Goal: Task Accomplishment & Management: Manage account settings

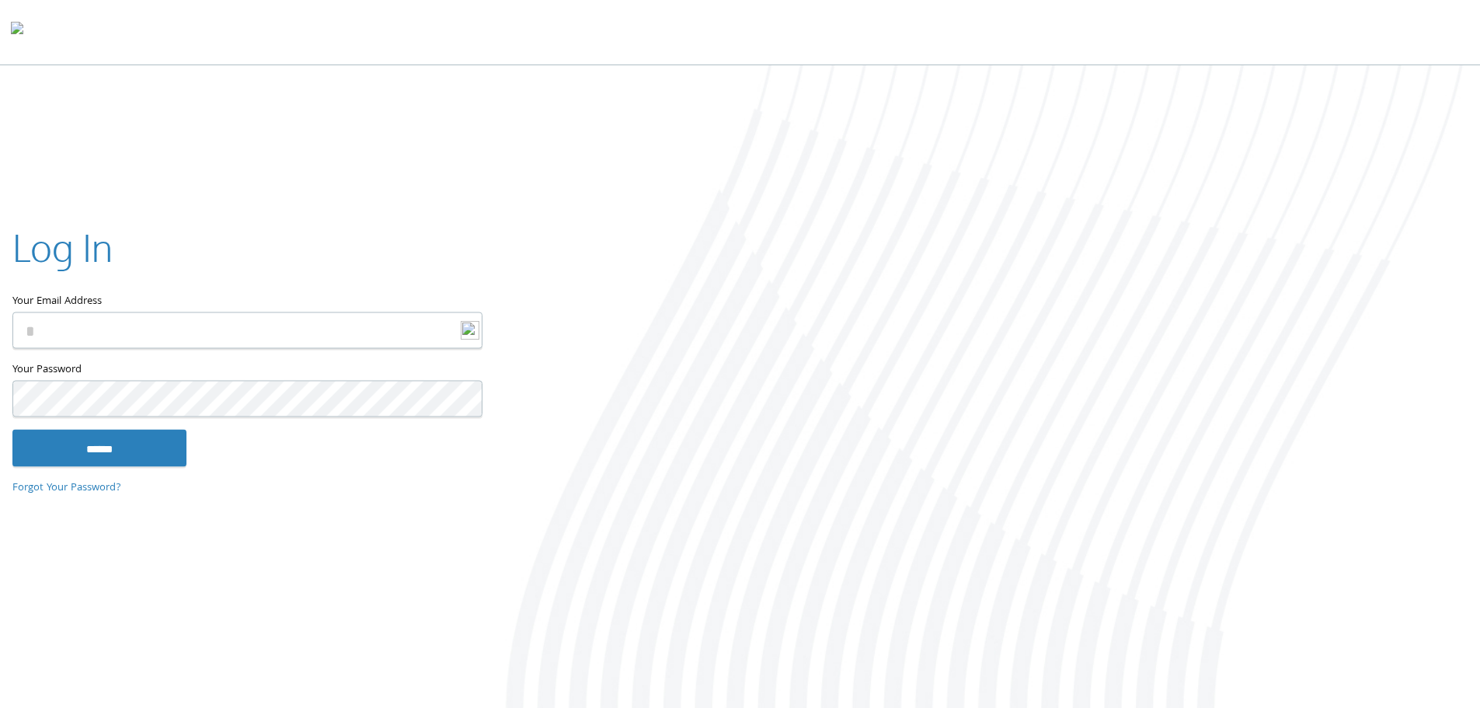
click at [187, 335] on input "Your Email Address" at bounding box center [247, 330] width 470 height 37
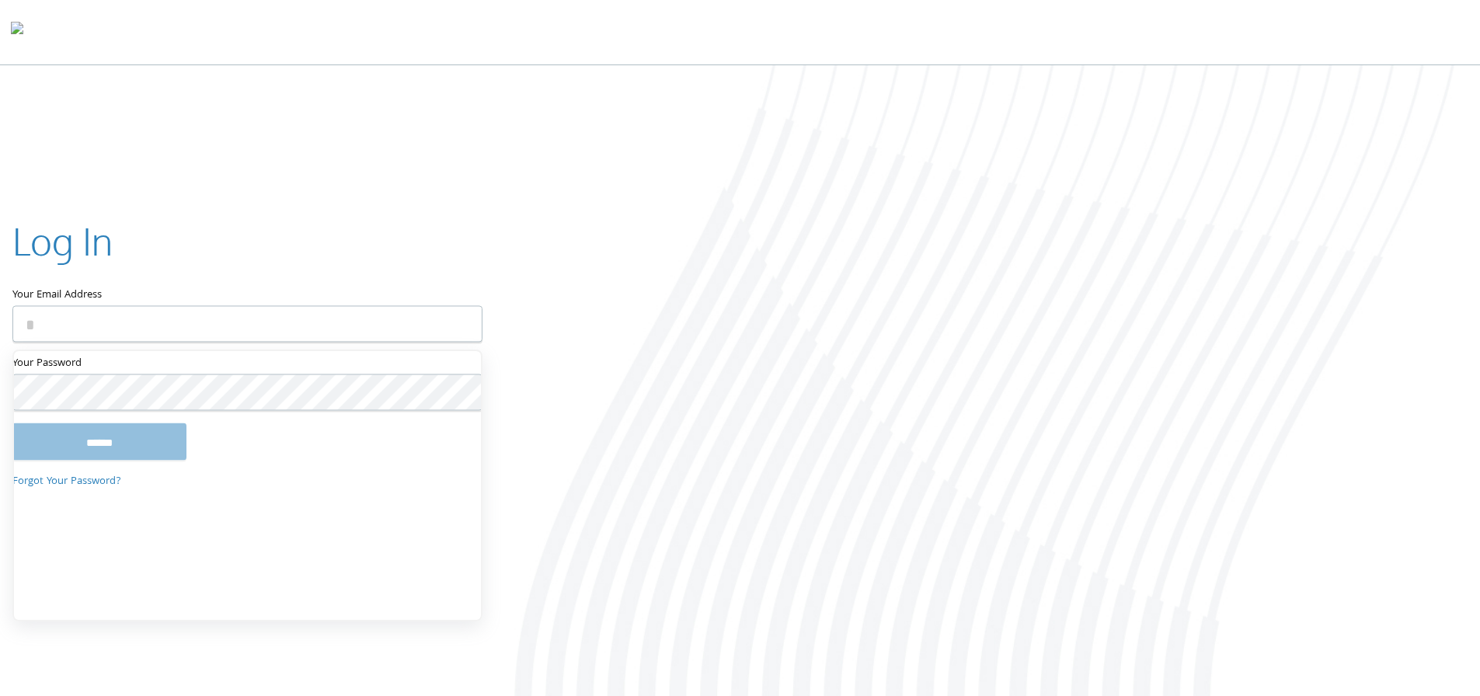
type input "**********"
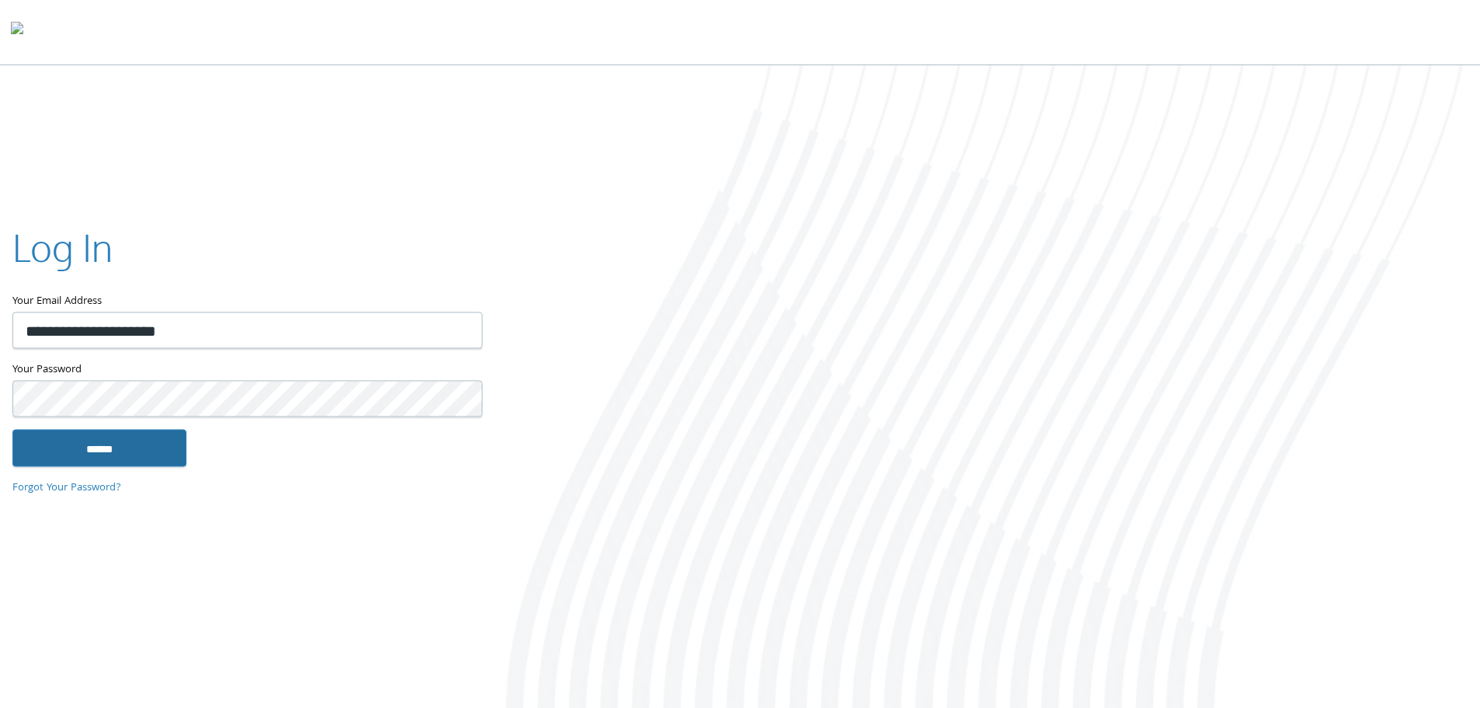
click at [131, 456] on input "******" at bounding box center [99, 447] width 174 height 37
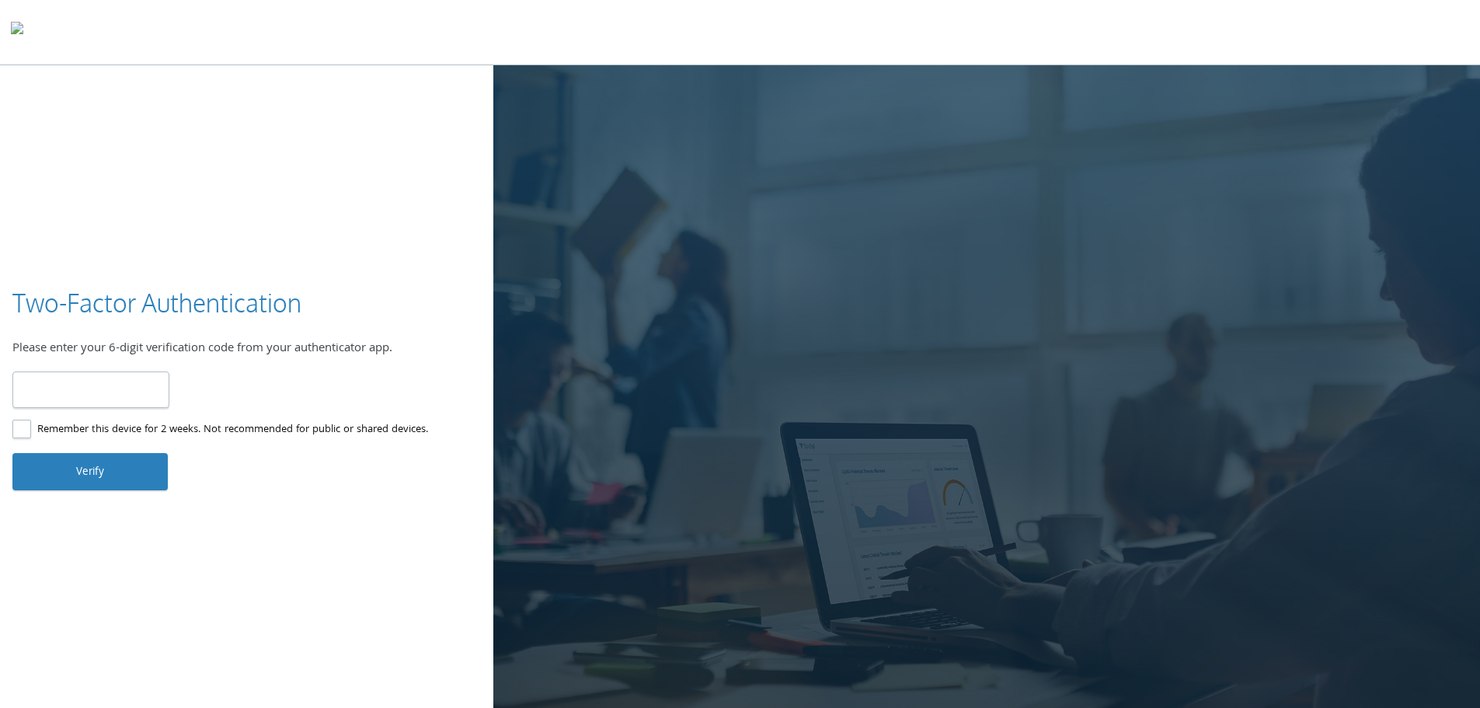
click at [155, 377] on input "number" at bounding box center [90, 389] width 157 height 37
click at [46, 392] on input "number" at bounding box center [90, 389] width 157 height 37
click at [124, 382] on input "number" at bounding box center [90, 389] width 157 height 37
click at [22, 432] on label "Remember this device for 2 weeks. Not recommended for public or shared devices." at bounding box center [220, 429] width 416 height 19
click at [86, 399] on input "number" at bounding box center [90, 389] width 157 height 37
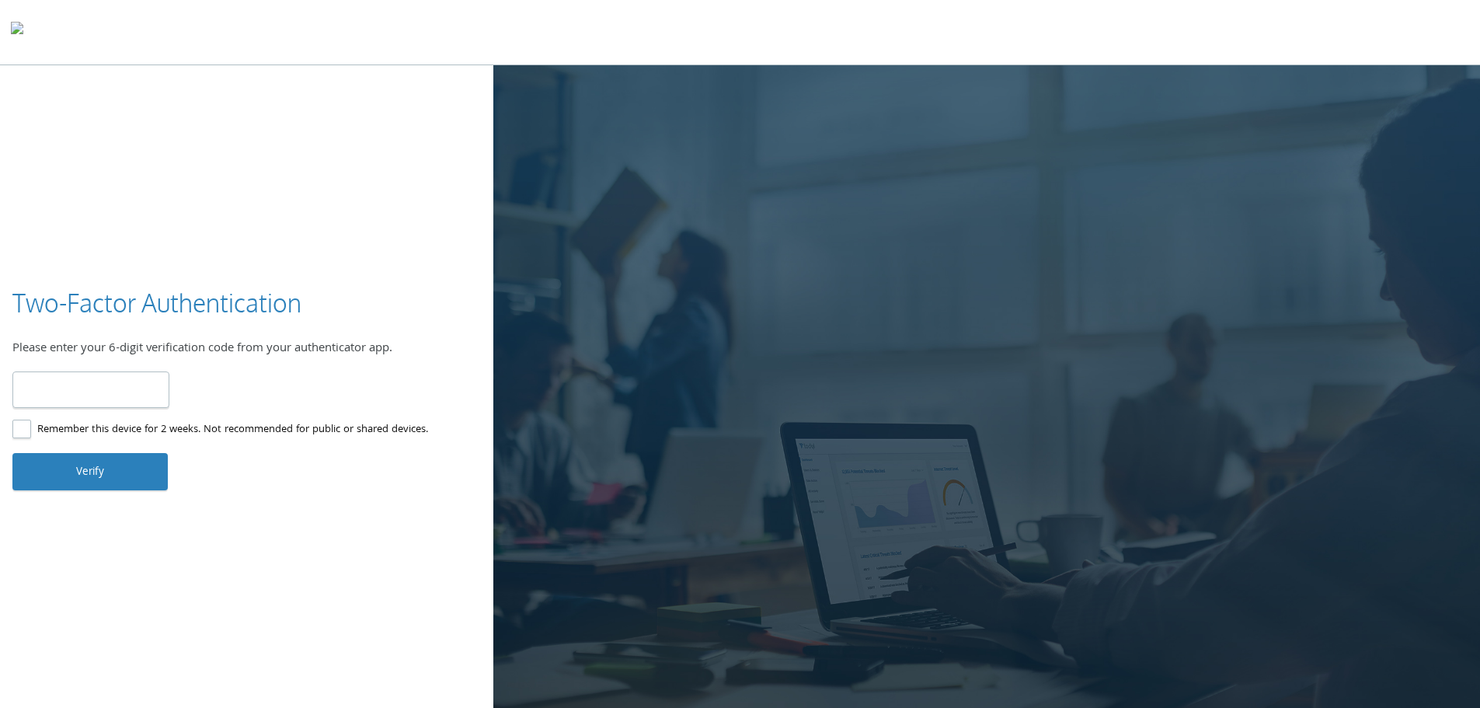
click at [24, 430] on label "Remember this device for 2 weeks. Not recommended for public or shared devices." at bounding box center [220, 429] width 416 height 19
click at [68, 403] on input "number" at bounding box center [90, 389] width 157 height 37
click at [103, 388] on input "number" at bounding box center [90, 389] width 157 height 37
click at [99, 396] on input "number" at bounding box center [90, 389] width 157 height 37
click at [122, 390] on input "number" at bounding box center [90, 389] width 157 height 37
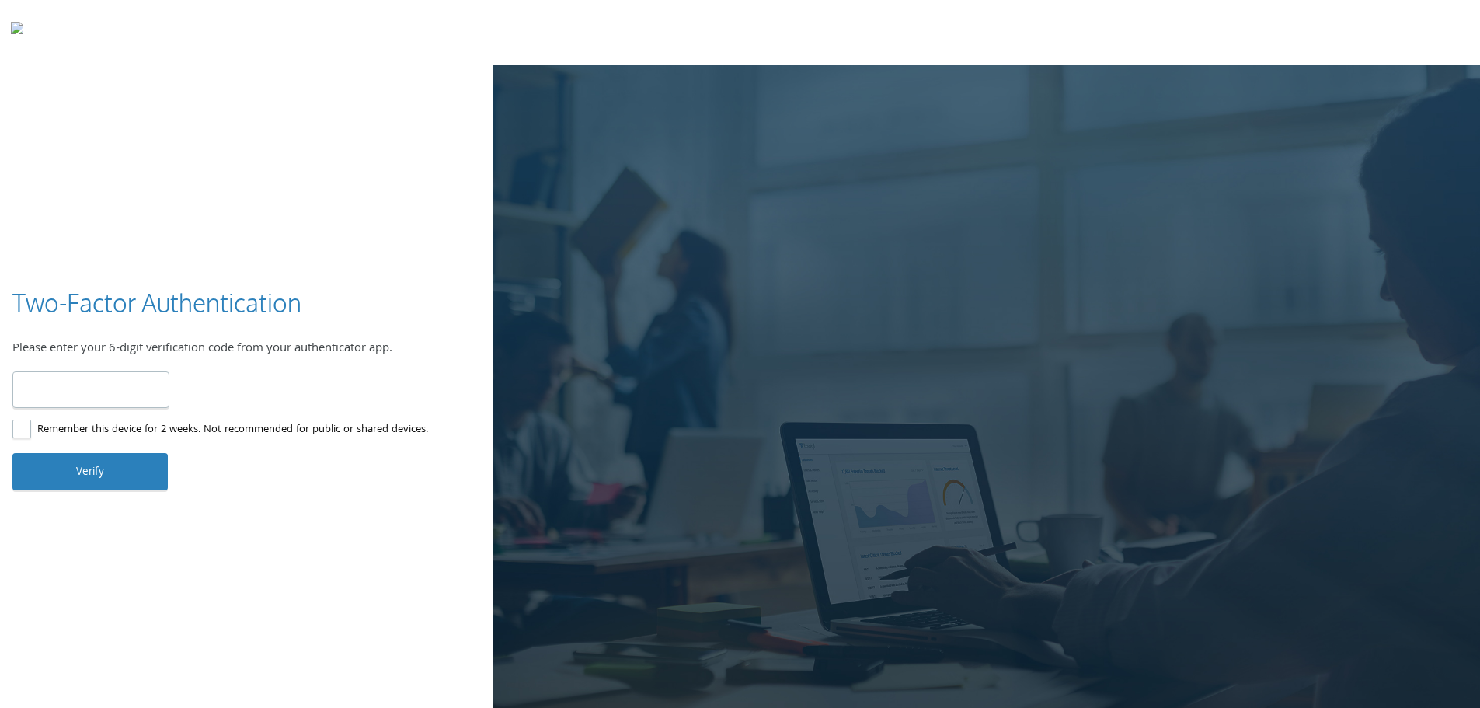
click at [273, 239] on div "Two-Factor Authentication Please enter your 6-digit verification code from your…" at bounding box center [740, 388] width 1480 height 646
click at [134, 399] on input "number" at bounding box center [90, 389] width 157 height 37
click at [122, 374] on input "number" at bounding box center [90, 389] width 157 height 37
click at [100, 385] on input "number" at bounding box center [90, 389] width 157 height 37
click at [82, 382] on input "number" at bounding box center [90, 389] width 157 height 37
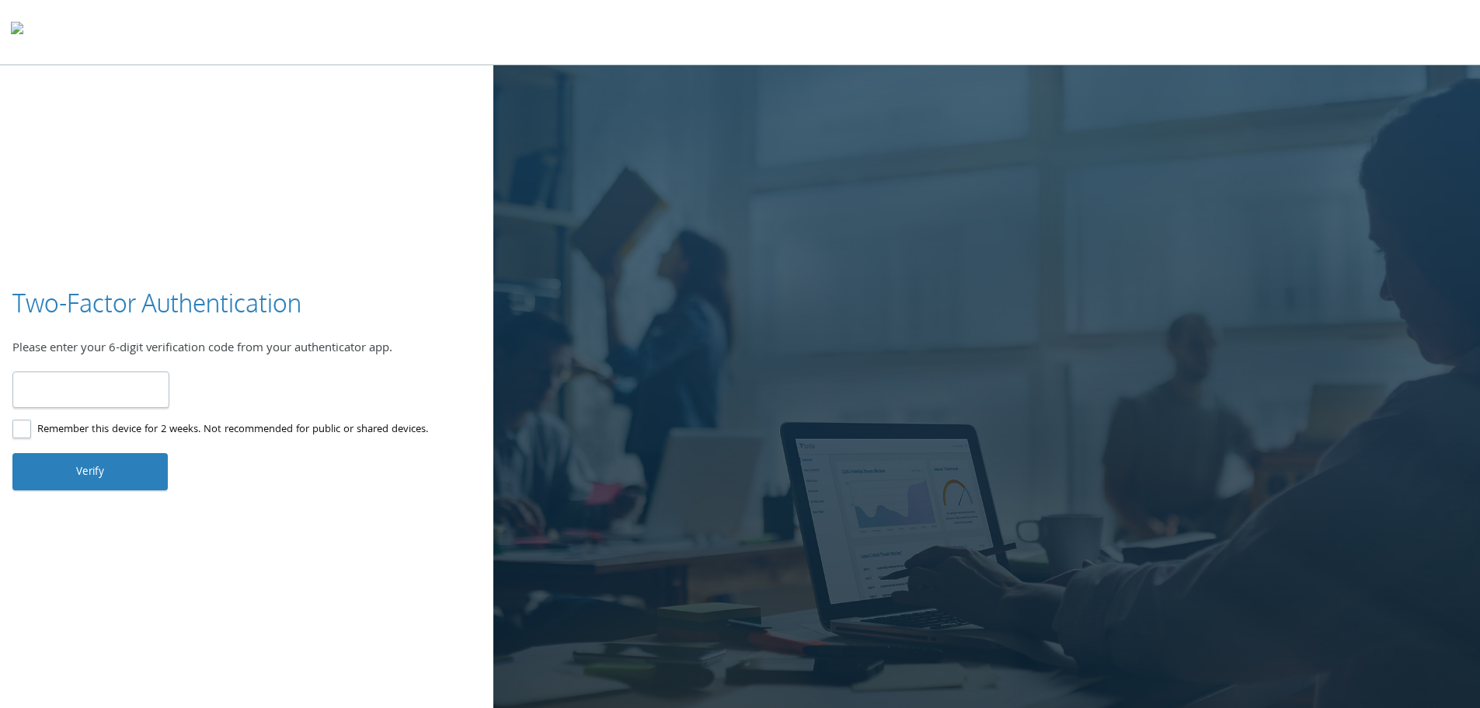
click at [82, 382] on input "number" at bounding box center [90, 389] width 157 height 37
click at [121, 403] on input "number" at bounding box center [90, 389] width 157 height 37
paste input "******"
type input "******"
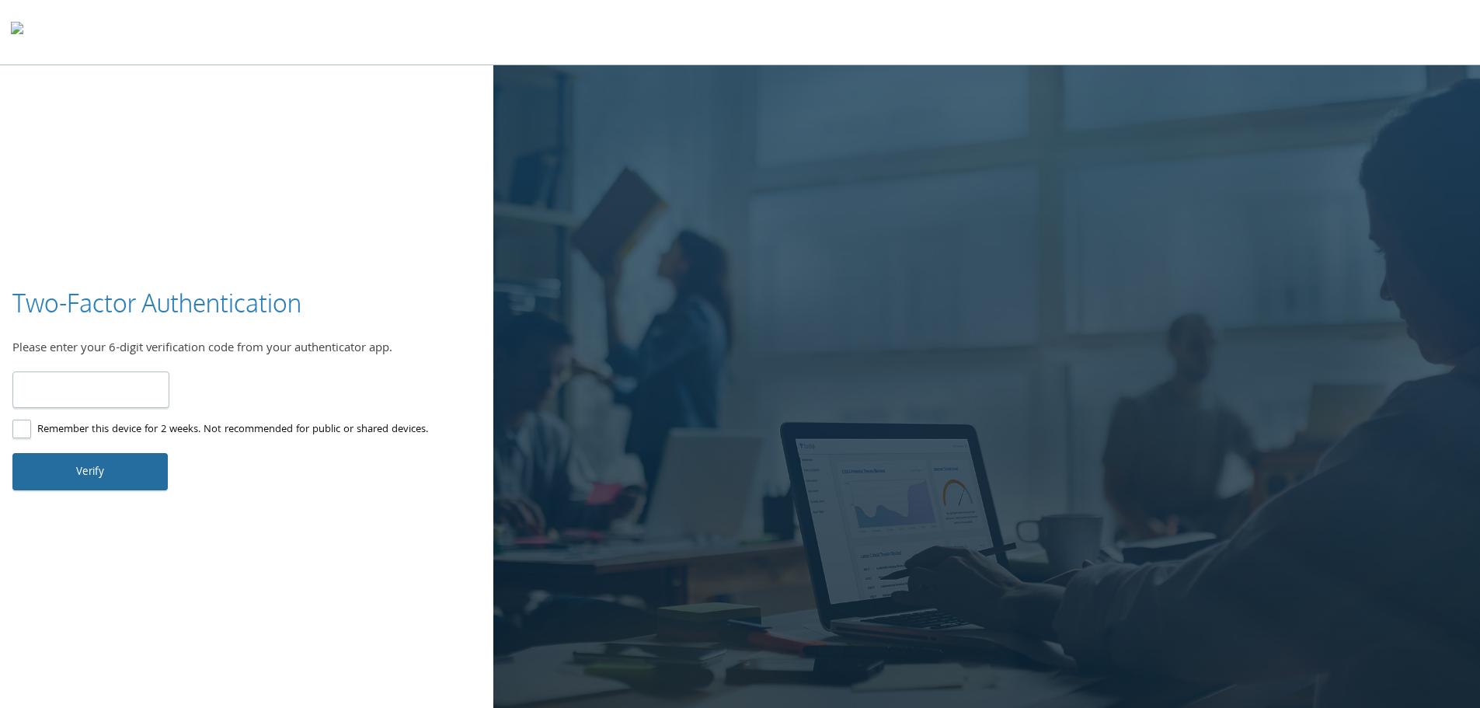
click at [133, 461] on button "Verify" at bounding box center [89, 471] width 155 height 37
